Goal: Navigation & Orientation: Find specific page/section

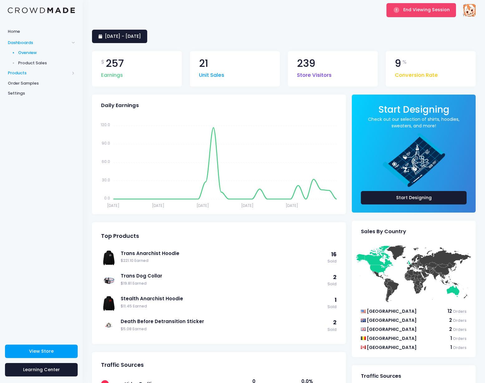
click at [33, 74] on span "Products" at bounding box center [39, 73] width 62 height 6
click at [40, 75] on span "Product Editor" at bounding box center [46, 73] width 57 height 6
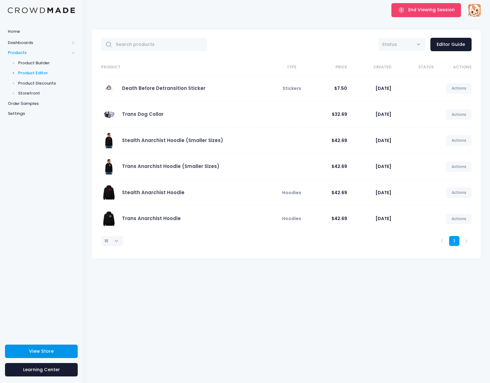
click at [34, 351] on span "View Store" at bounding box center [41, 351] width 25 height 6
click at [26, 39] on span "Dashboards" at bounding box center [41, 42] width 83 height 10
click at [29, 48] on link "Overview" at bounding box center [41, 53] width 83 height 10
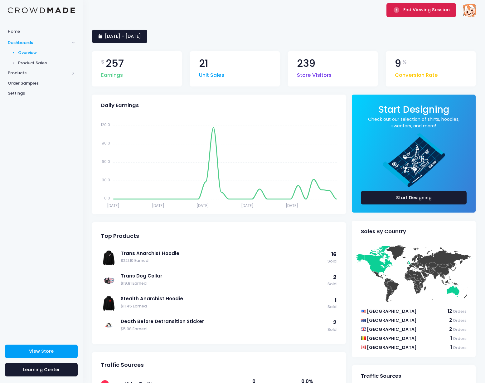
click at [418, 16] on button "End Viewing Session" at bounding box center [422, 10] width 70 height 14
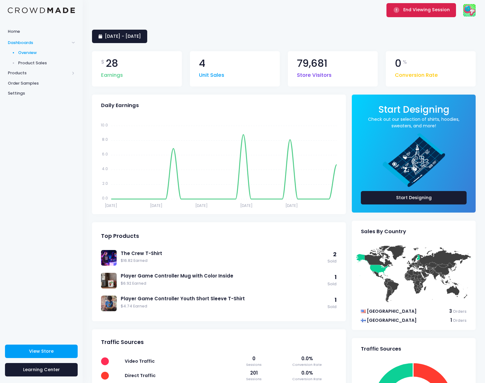
click at [421, 10] on span "End Viewing Session" at bounding box center [427, 10] width 47 height 6
